Goal: Ask a question

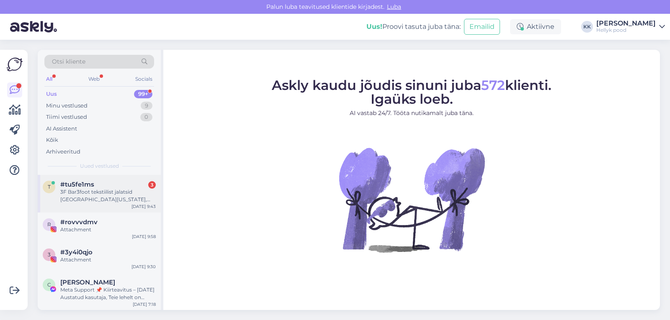
click at [109, 194] on div "3F Bar3foot tekstiilist jalatsid [GEOGRAPHIC_DATA][US_STATE], [PERSON_NAME] 29.…" at bounding box center [108, 196] width 96 height 15
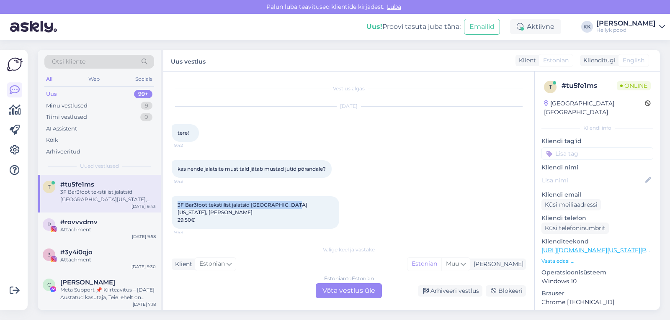
drag, startPoint x: 178, startPoint y: 205, endPoint x: 291, endPoint y: 205, distance: 112.3
click at [291, 205] on span "3F Bar3foot tekstiilist jalatsid [GEOGRAPHIC_DATA][US_STATE], [PERSON_NAME] 29.…" at bounding box center [243, 212] width 130 height 21
copy span "3F Bar3foot tekstiilist jalatsid Elf Nevada, Rex"
click at [350, 289] on div "Estonian to Estonian Võta vestlus üle" at bounding box center [349, 291] width 66 height 15
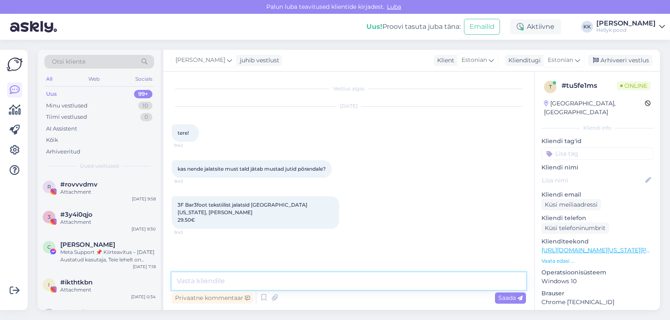
click at [244, 282] on textarea at bounding box center [349, 282] width 354 height 18
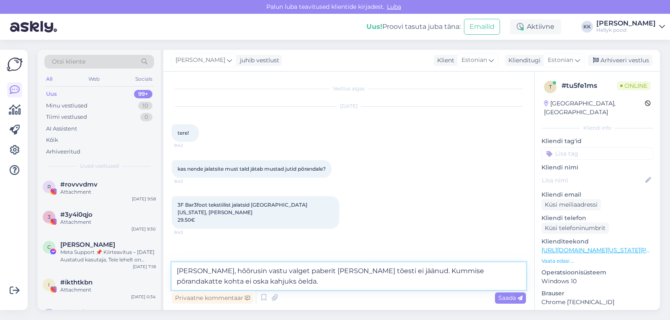
click at [336, 271] on textarea "Tere, hõõrusin vastu valget paberit ja jutte tõesti ei jäänud. Kummise põrandak…" at bounding box center [349, 277] width 354 height 28
click at [300, 270] on textarea "Tere, hõõrusin vastu valget paberit ja jutte ei jäänud. Kummise põrandakatte ko…" at bounding box center [349, 277] width 354 height 28
drag, startPoint x: 194, startPoint y: 272, endPoint x: 298, endPoint y: 272, distance: 103.9
click at [298, 272] on textarea "Tere, hõõrusin vastu valget paberit ja tumedaid jutte ei jäänud. Kummise põrand…" at bounding box center [349, 277] width 354 height 28
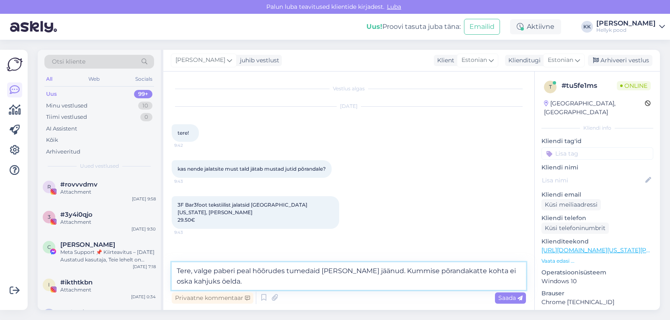
click at [236, 283] on textarea "Tere, valge paberi peal hõõrudes tumedaid [PERSON_NAME] jäänud. Kummise põranda…" at bounding box center [349, 277] width 354 height 28
type textarea "Tere, valge paberi peal hõõrudes tumedaid [PERSON_NAME] jäänud. Kummise põranda…"
click at [505, 300] on span "Saada" at bounding box center [511, 299] width 24 height 8
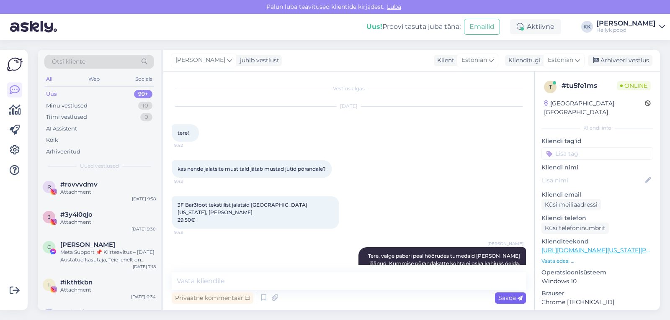
scroll to position [9, 0]
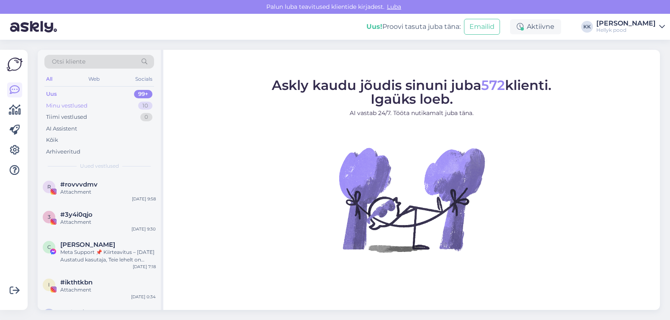
click at [74, 106] on div "Minu vestlused" at bounding box center [66, 106] width 41 height 8
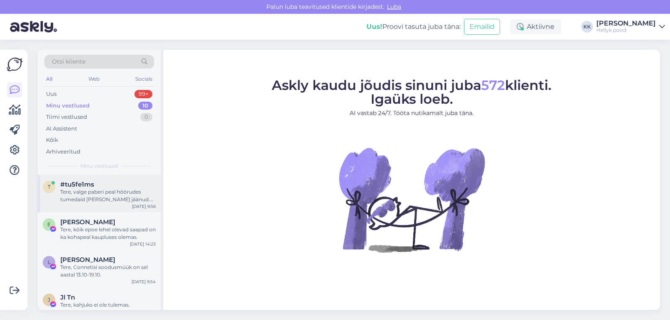
click at [106, 192] on div "Tere, valge paberi peal hõõrudes tumedaid [PERSON_NAME] jäänud. Kummise põranda…" at bounding box center [108, 196] width 96 height 15
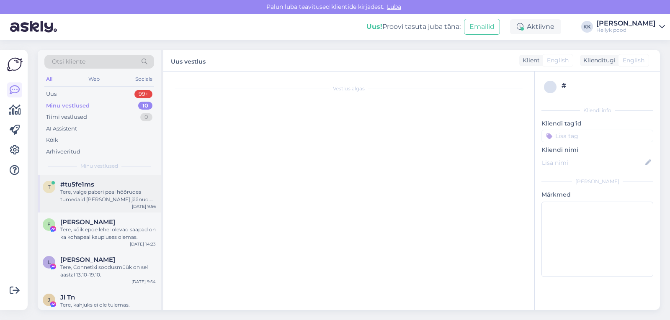
scroll to position [9, 0]
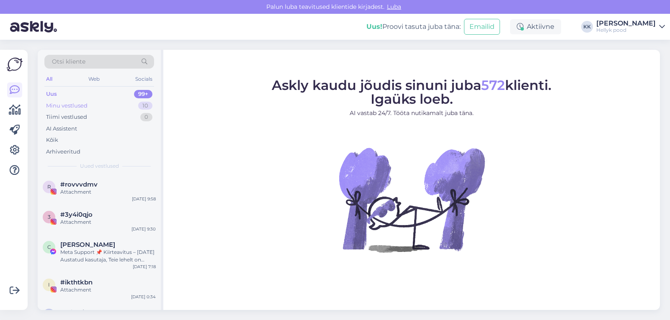
click at [62, 103] on div "Minu vestlused" at bounding box center [66, 106] width 41 height 8
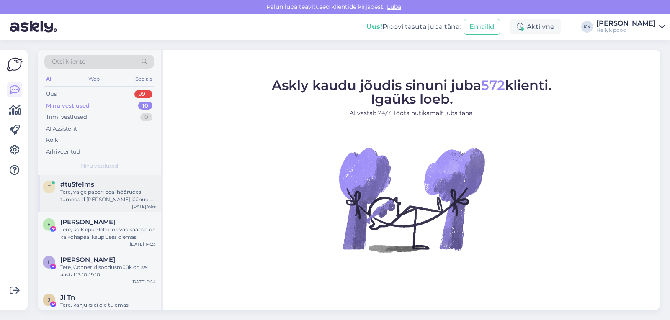
click at [112, 192] on div "Tere, valge paberi peal hõõrudes tumedaid [PERSON_NAME] jäänud. Kummise põranda…" at bounding box center [108, 196] width 96 height 15
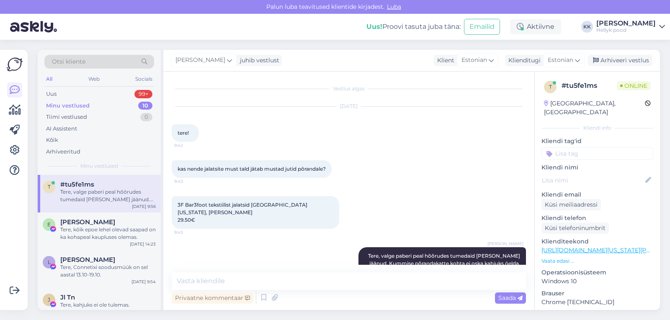
scroll to position [9, 0]
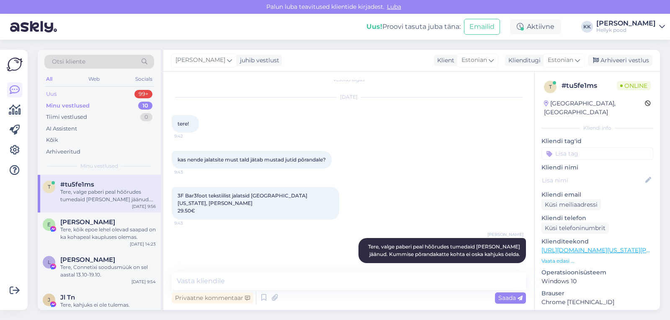
click at [54, 92] on div "Uus" at bounding box center [51, 94] width 10 height 8
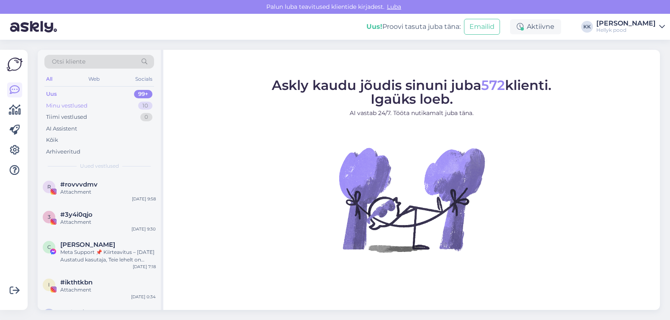
click at [58, 108] on div "Minu vestlused" at bounding box center [66, 106] width 41 height 8
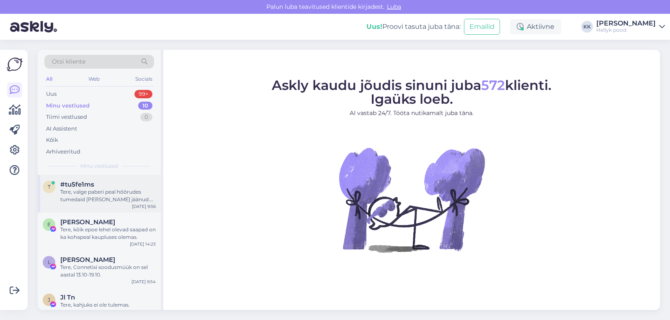
click at [103, 194] on div "Tere, valge paberi peal hõõrudes tumedaid [PERSON_NAME] jäänud. Kummise põranda…" at bounding box center [108, 196] width 96 height 15
